Goal: Navigation & Orientation: Understand site structure

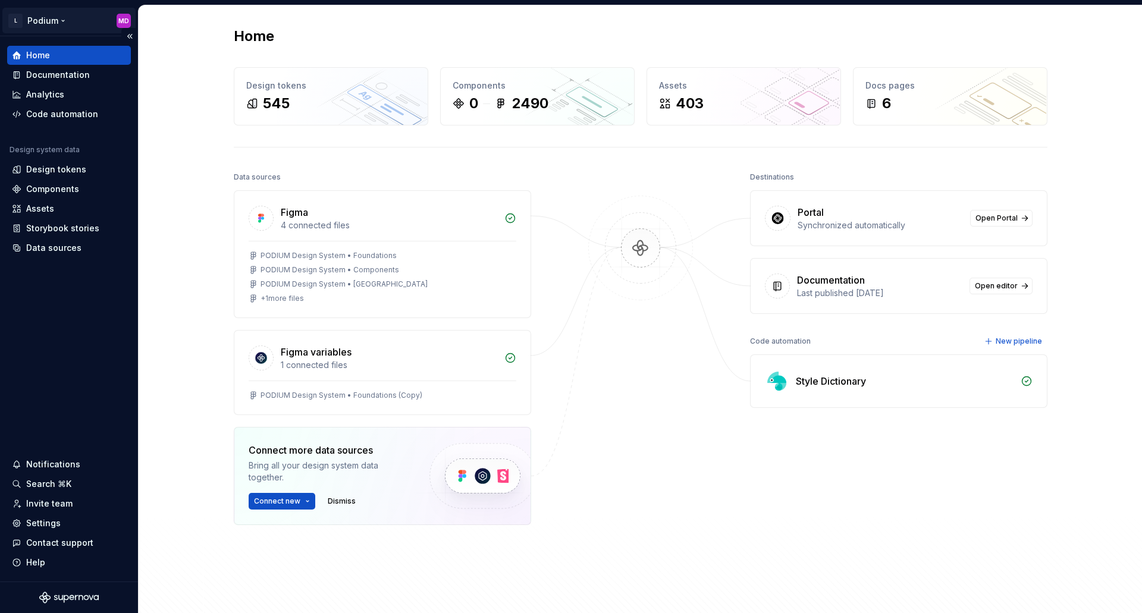
click at [53, 23] on html "L Podium MD Home Documentation Analytics Code automation Design system data Des…" at bounding box center [571, 306] width 1142 height 613
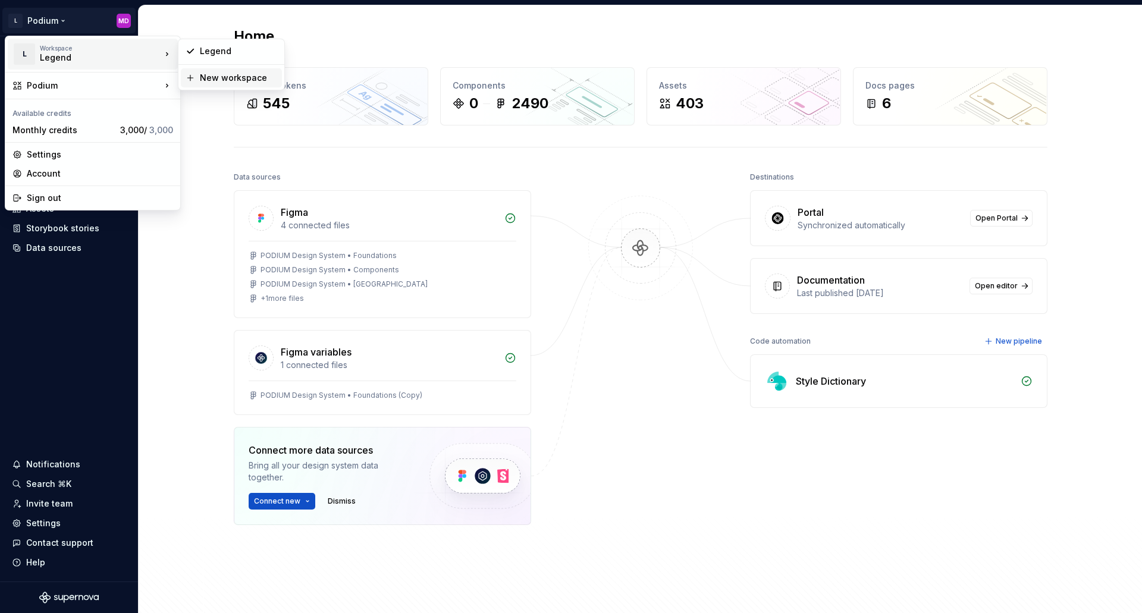
click at [221, 80] on div "New workspace" at bounding box center [238, 78] width 77 height 12
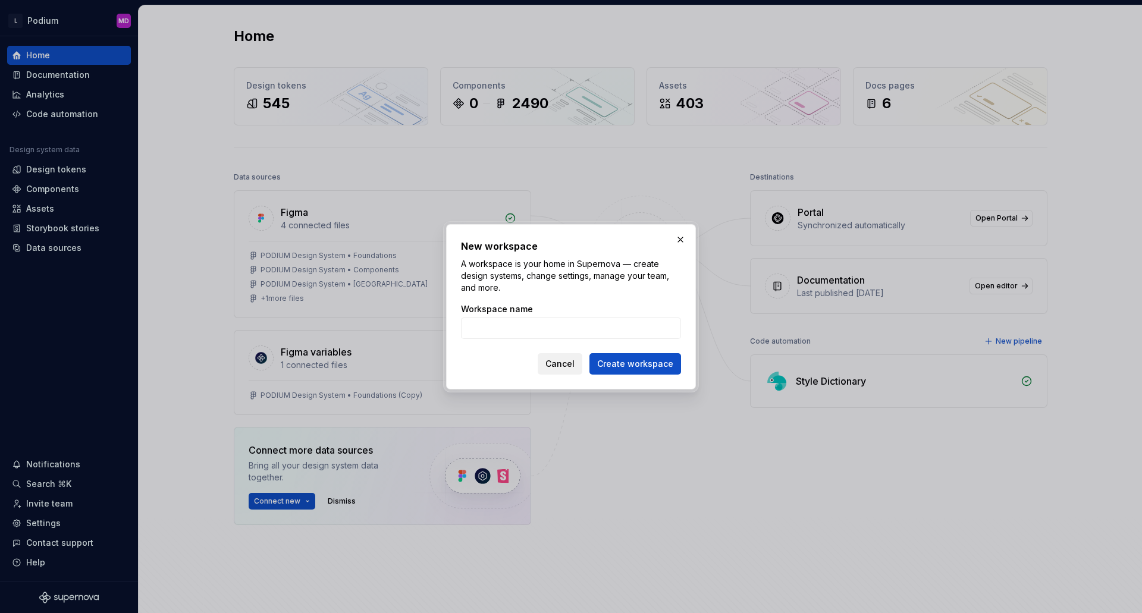
click at [572, 360] on span "Cancel" at bounding box center [559, 364] width 29 height 12
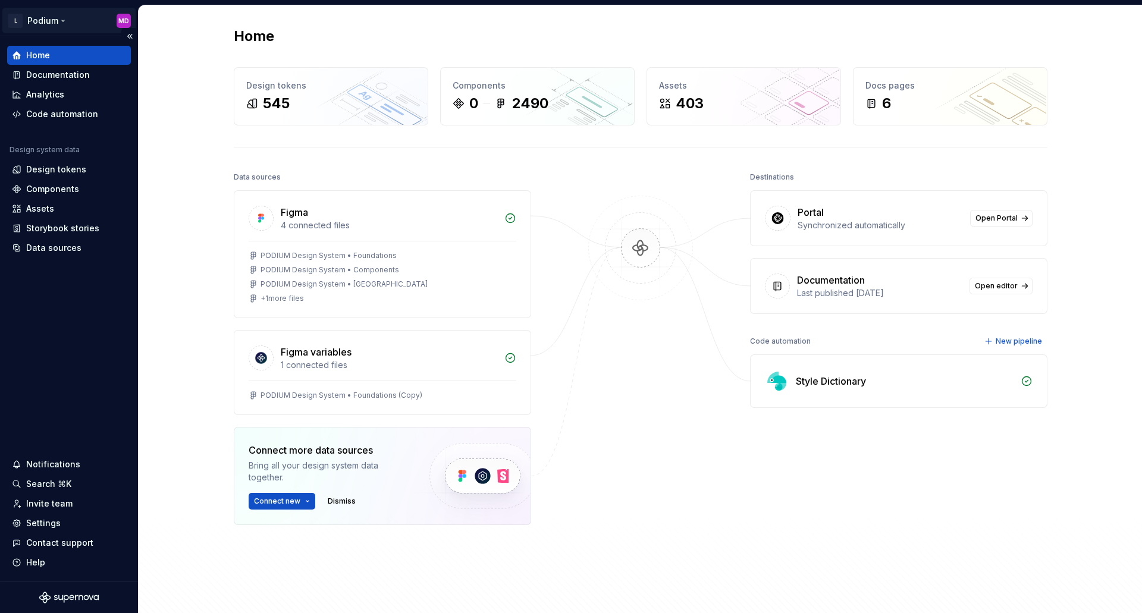
click at [49, 18] on html "L Podium MD Home Documentation Analytics Code automation Design system data Des…" at bounding box center [571, 306] width 1142 height 613
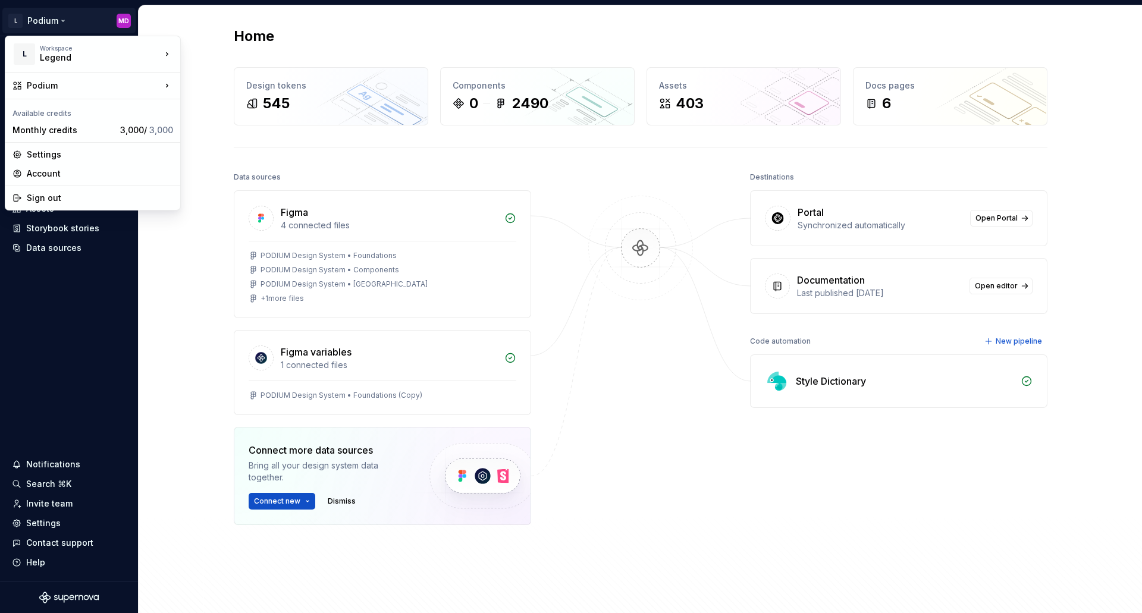
click at [181, 294] on html "L Podium MD Home Documentation Analytics Code automation Design system data Des…" at bounding box center [571, 306] width 1142 height 613
click at [55, 18] on html "L Podium MD Home Documentation Analytics Code automation Design system data Des…" at bounding box center [571, 306] width 1142 height 613
